Goal: Task Accomplishment & Management: Manage account settings

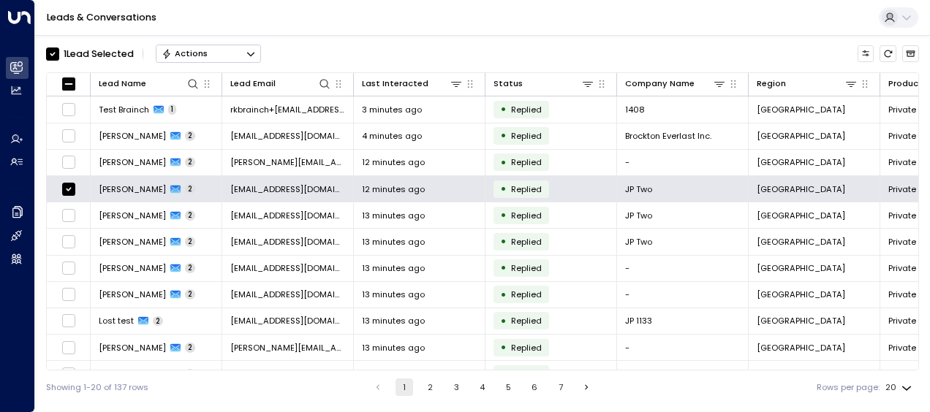
click at [214, 48] on button "Actions" at bounding box center [208, 54] width 105 height 18
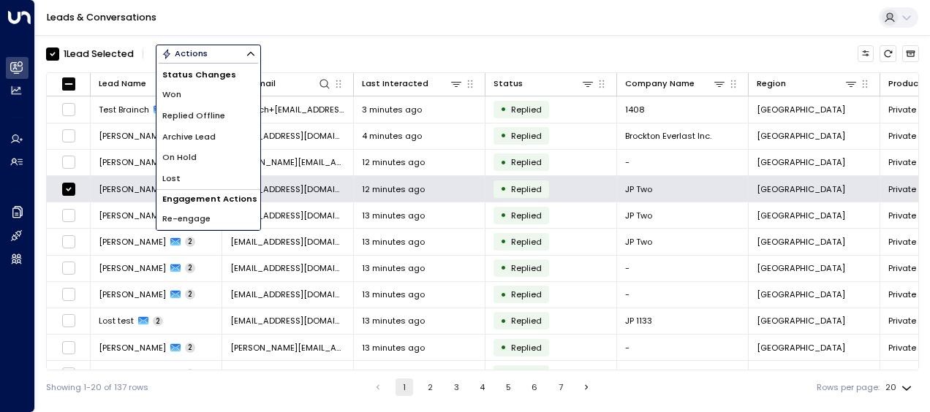
click at [322, 20] on div "Leads & Conversations" at bounding box center [482, 18] width 895 height 36
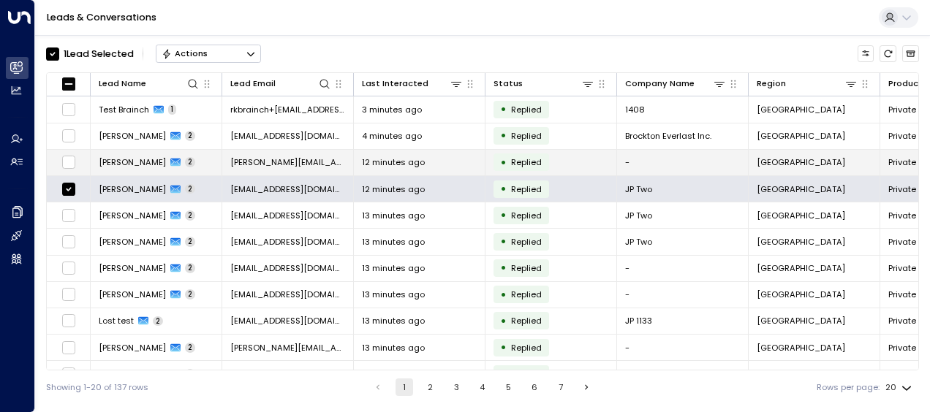
click at [271, 161] on span "[PERSON_NAME][EMAIL_ADDRESS][PERSON_NAME][DOMAIN_NAME]" at bounding box center [287, 162] width 115 height 12
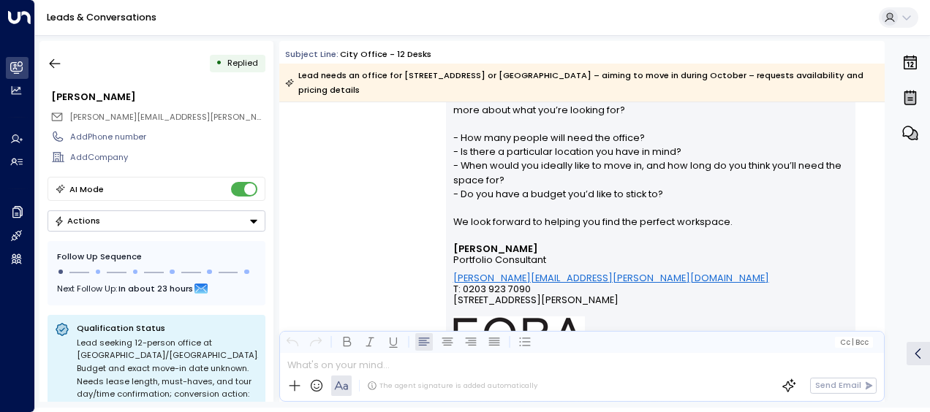
scroll to position [496, 0]
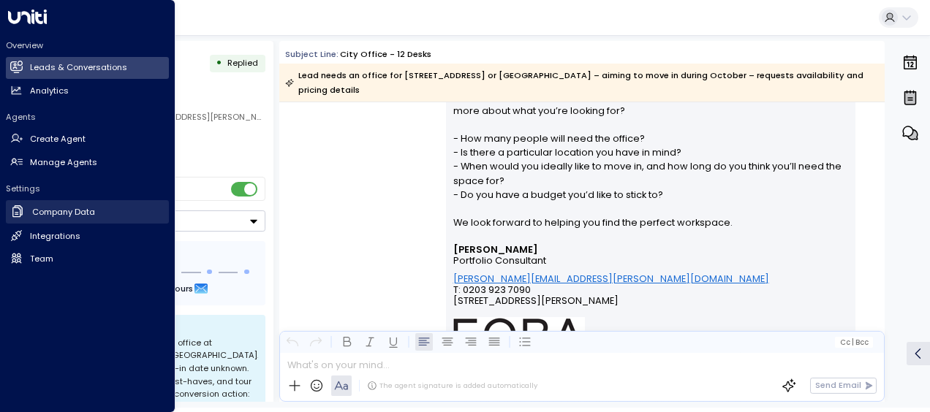
click at [16, 205] on icon at bounding box center [17, 211] width 15 height 15
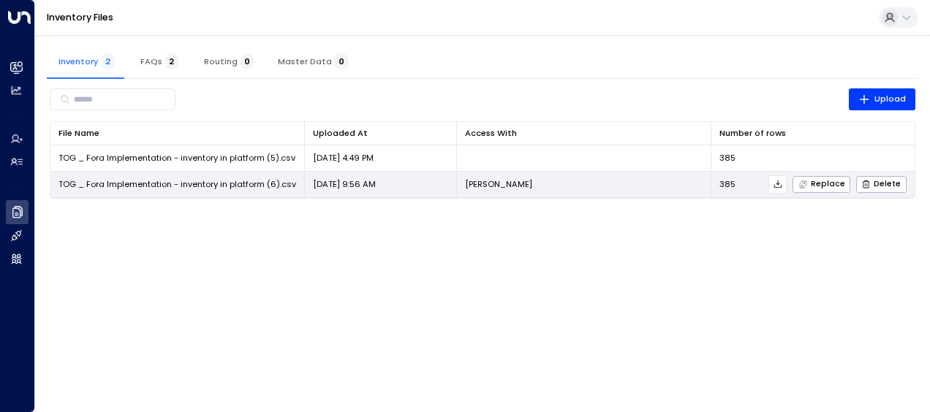
click at [243, 185] on span "TOG _ Fora Implementation - inventory in platform (6).csv" at bounding box center [177, 184] width 238 height 12
click at [352, 188] on p "[DATE] 9:56 AM" at bounding box center [344, 184] width 63 height 12
click at [787, 184] on button at bounding box center [777, 184] width 18 height 18
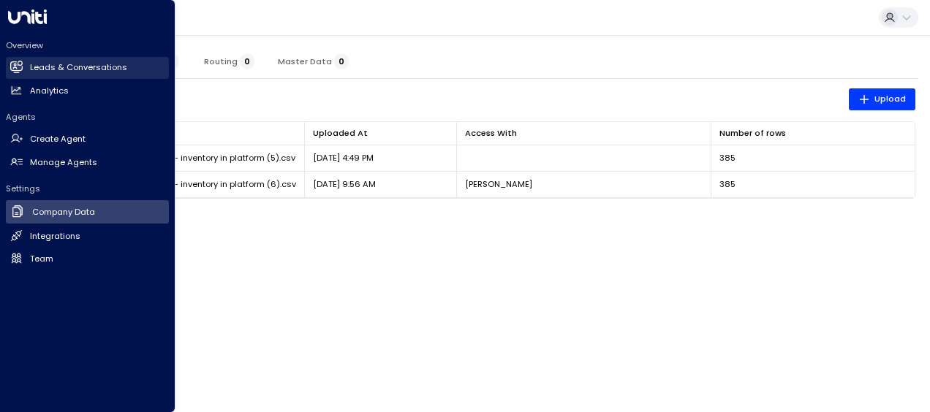
drag, startPoint x: 15, startPoint y: 64, endPoint x: 29, endPoint y: 62, distance: 14.7
click at [15, 64] on icon at bounding box center [18, 67] width 10 height 12
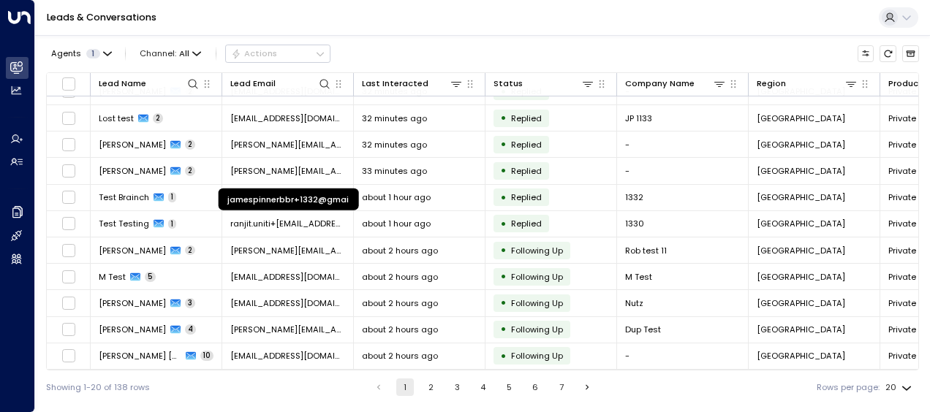
scroll to position [254, 0]
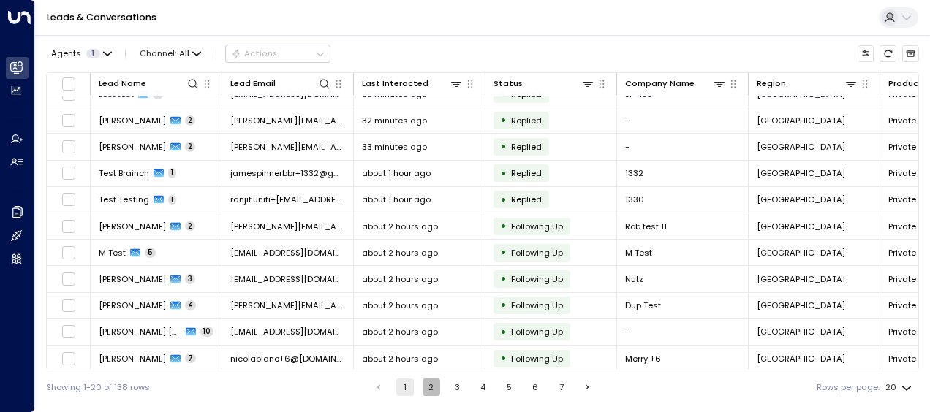
click at [427, 387] on button "2" at bounding box center [432, 388] width 18 height 18
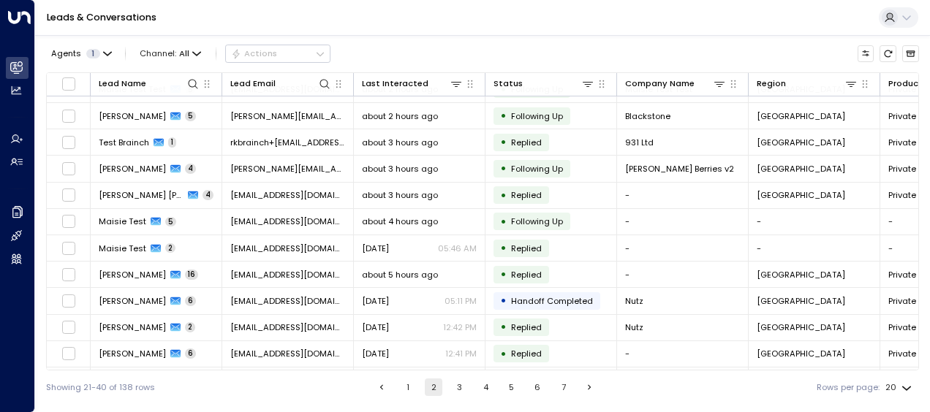
scroll to position [254, 0]
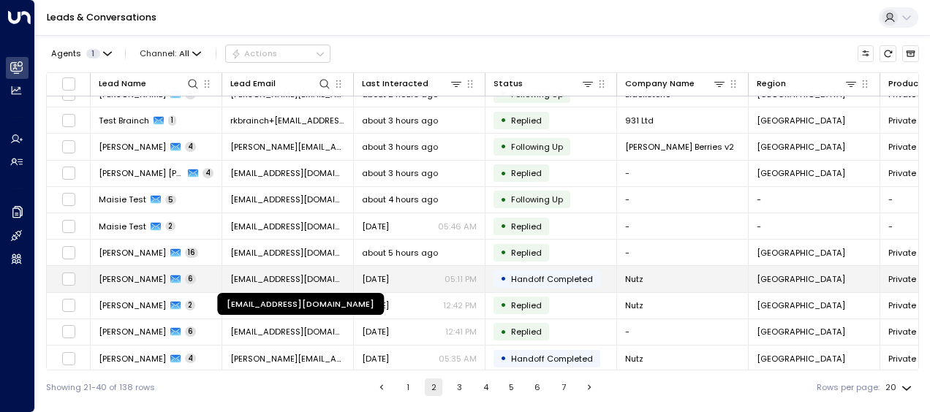
click at [316, 276] on span "[EMAIL_ADDRESS][DOMAIN_NAME]" at bounding box center [287, 279] width 115 height 12
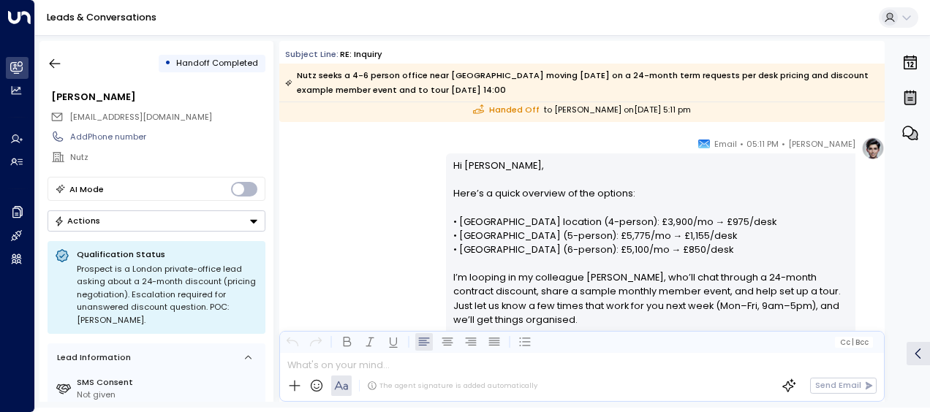
scroll to position [3294, 0]
click at [58, 69] on icon "button" at bounding box center [55, 63] width 15 height 15
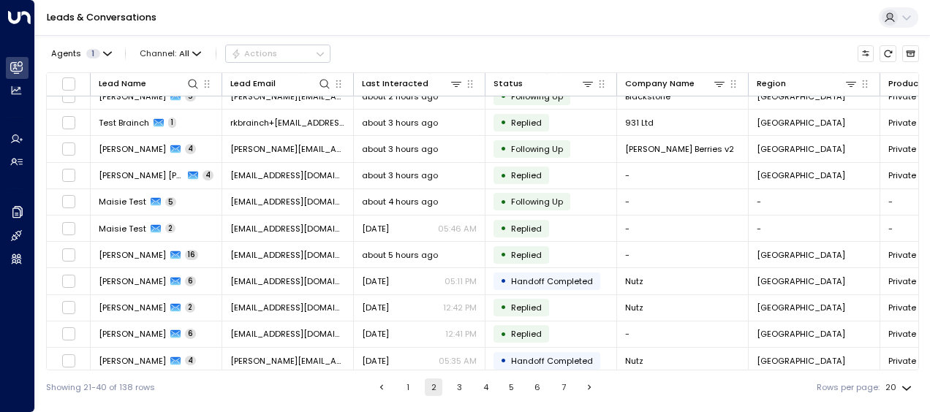
scroll to position [254, 0]
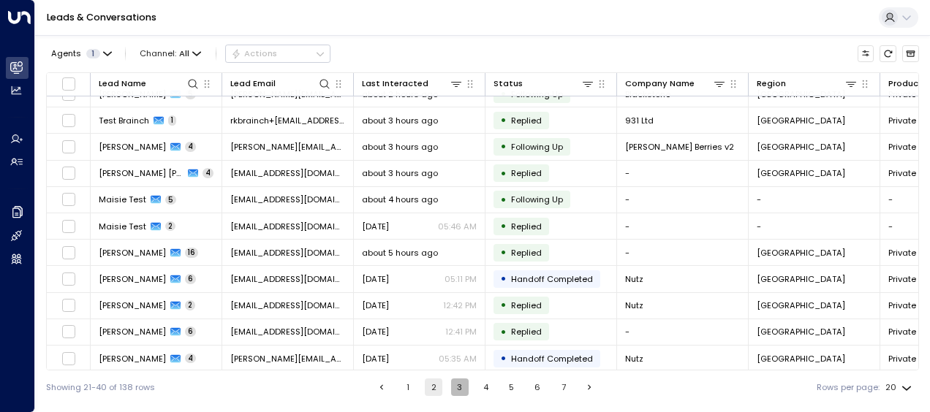
click at [459, 391] on button "3" at bounding box center [460, 388] width 18 height 18
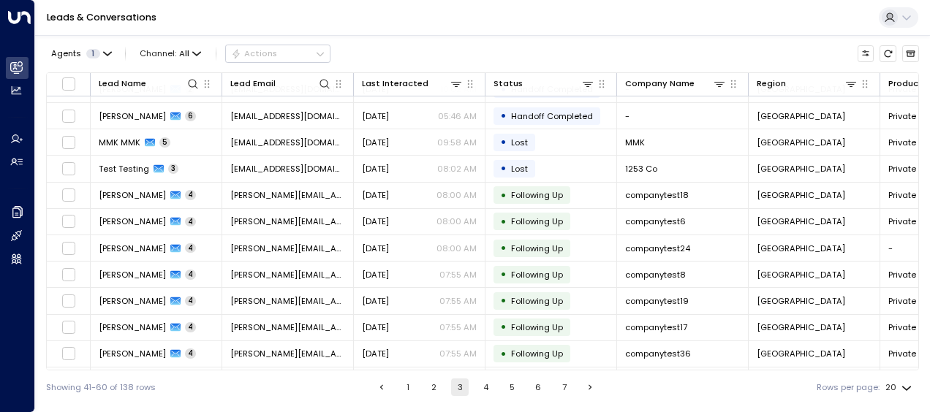
scroll to position [254, 0]
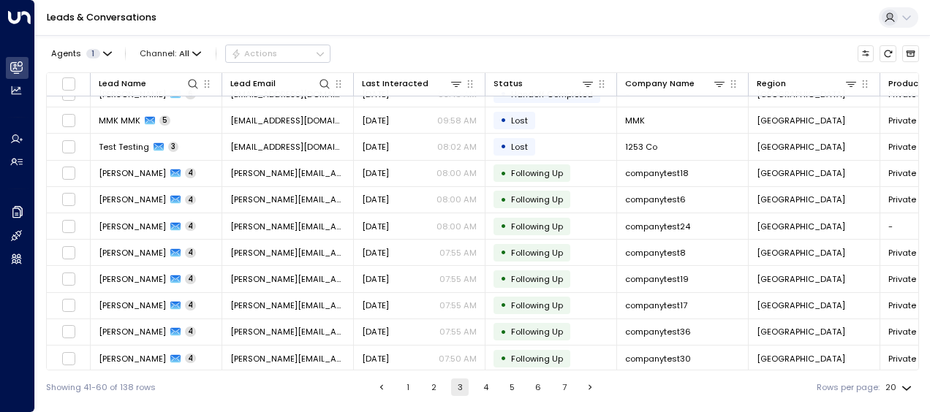
click at [484, 389] on button "4" at bounding box center [486, 388] width 18 height 18
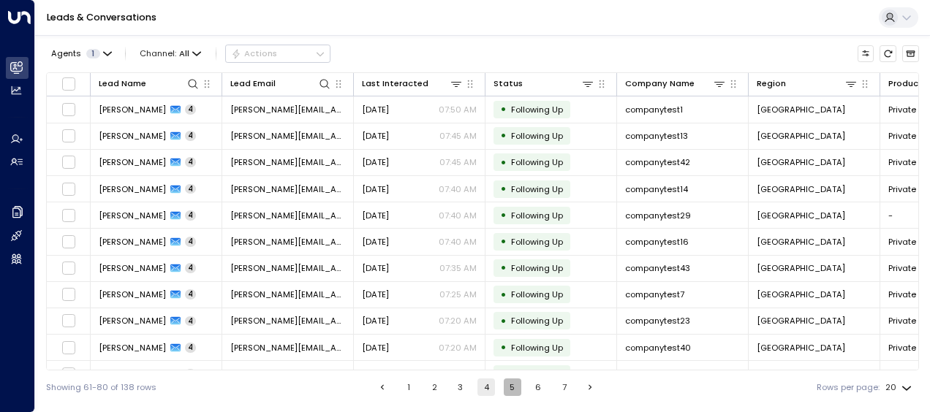
click at [515, 387] on button "5" at bounding box center [513, 388] width 18 height 18
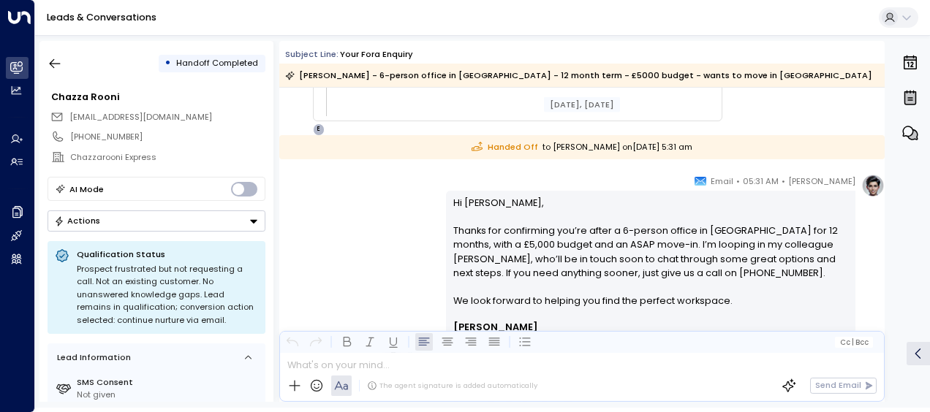
scroll to position [5551, 0]
